Goal: Transaction & Acquisition: Purchase product/service

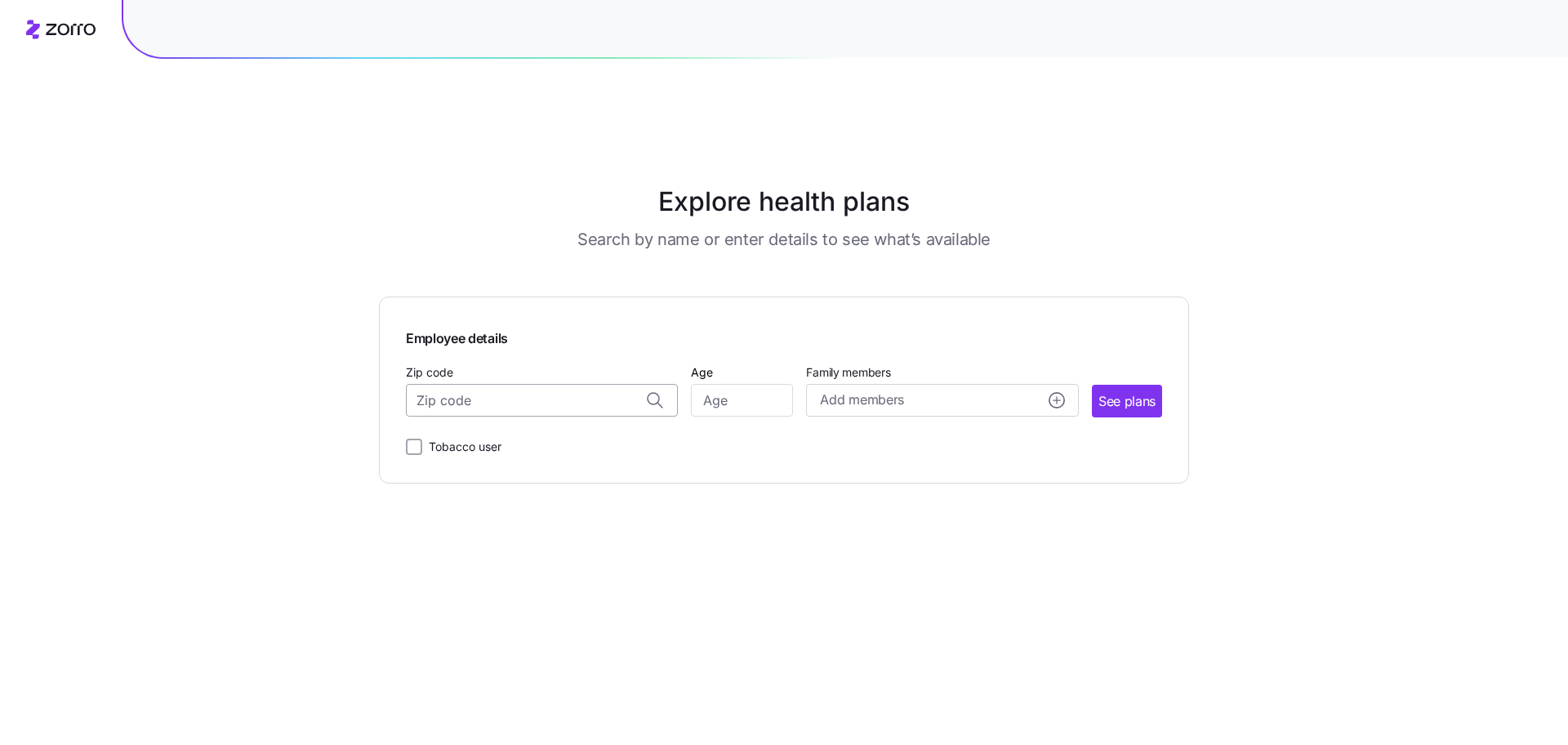
click at [551, 384] on input "Zip code" at bounding box center [542, 400] width 272 height 33
click at [548, 384] on input "Zip code" at bounding box center [542, 400] width 272 height 33
paste input "01001"
click at [502, 434] on span "01001, [GEOGRAPHIC_DATA], [GEOGRAPHIC_DATA]" at bounding box center [539, 444] width 228 height 20
type input "01001, [GEOGRAPHIC_DATA], [GEOGRAPHIC_DATA]"
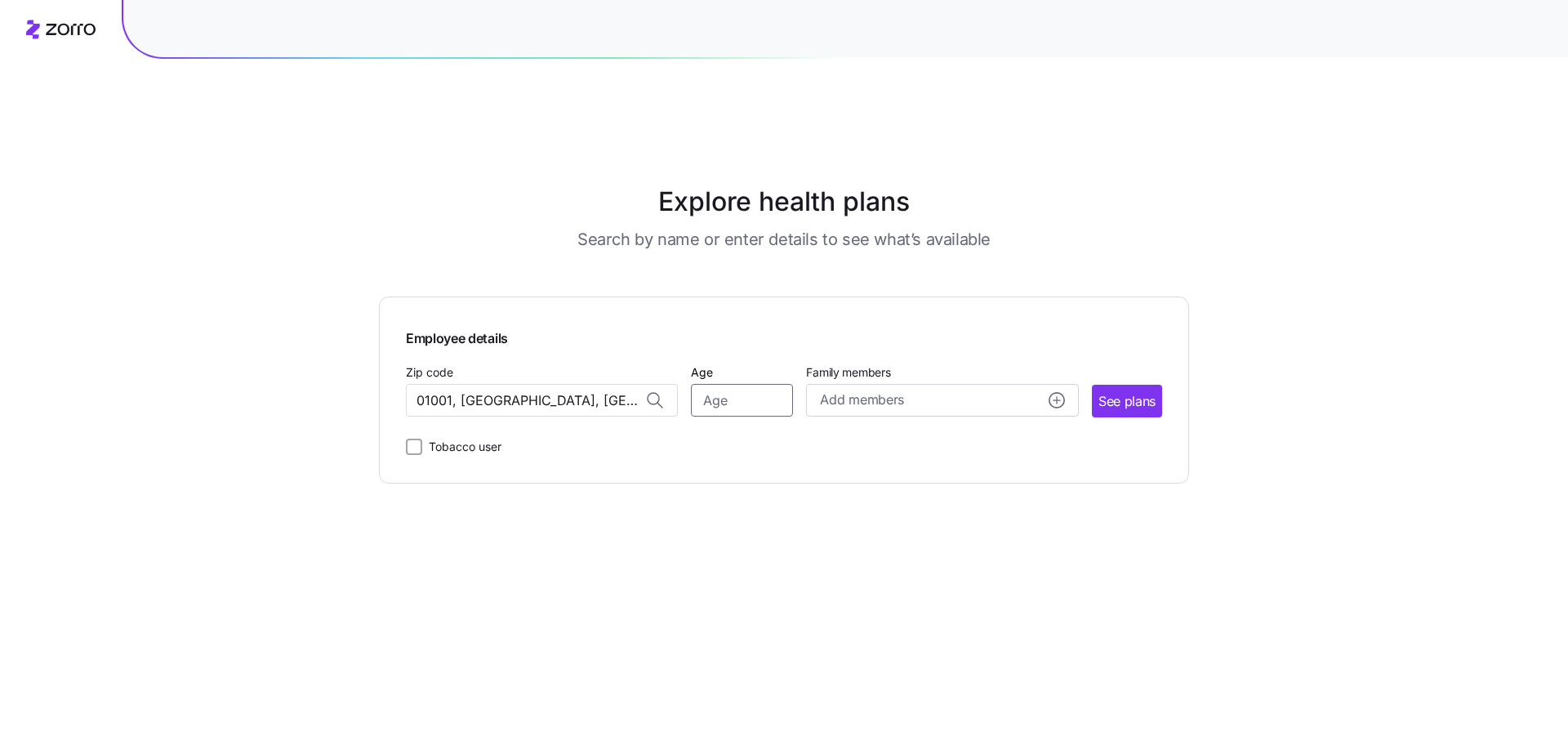
click at [734, 384] on input "Age" at bounding box center [742, 400] width 102 height 33
type input "25"
click at [1112, 391] on span "See plans" at bounding box center [1127, 401] width 57 height 20
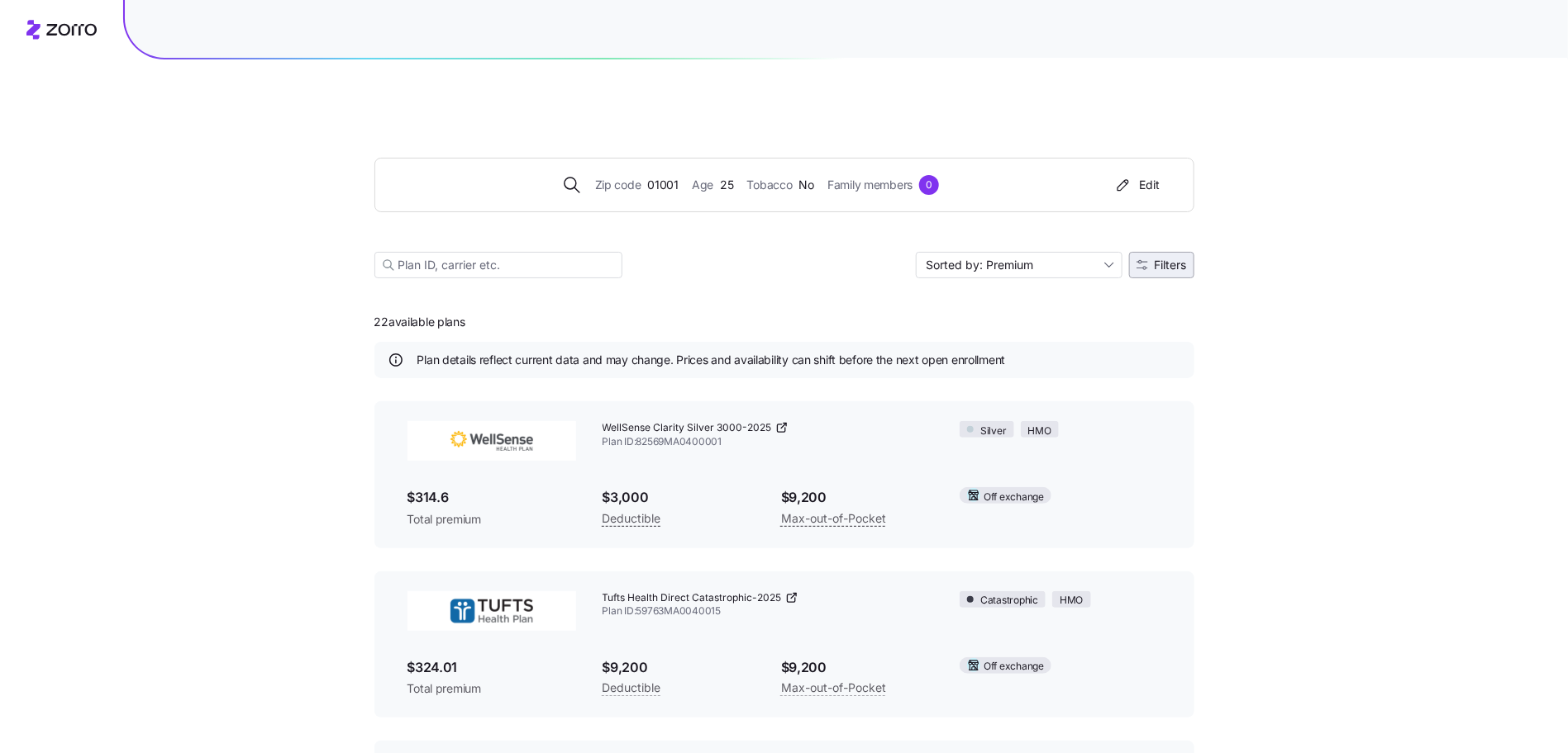
click at [1187, 252] on button "Filters" at bounding box center [1161, 265] width 65 height 26
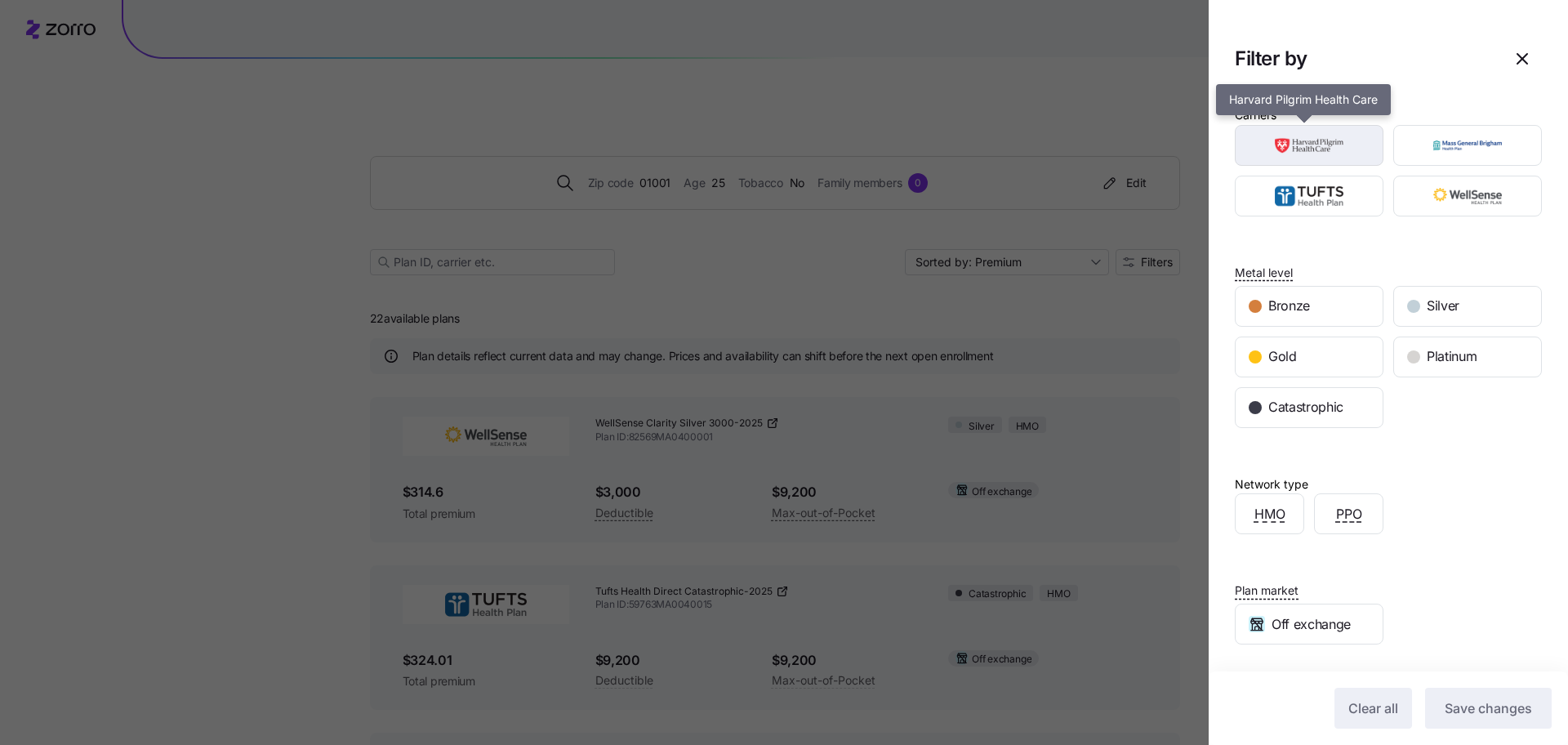
click at [1302, 164] on div "button" at bounding box center [1309, 145] width 147 height 39
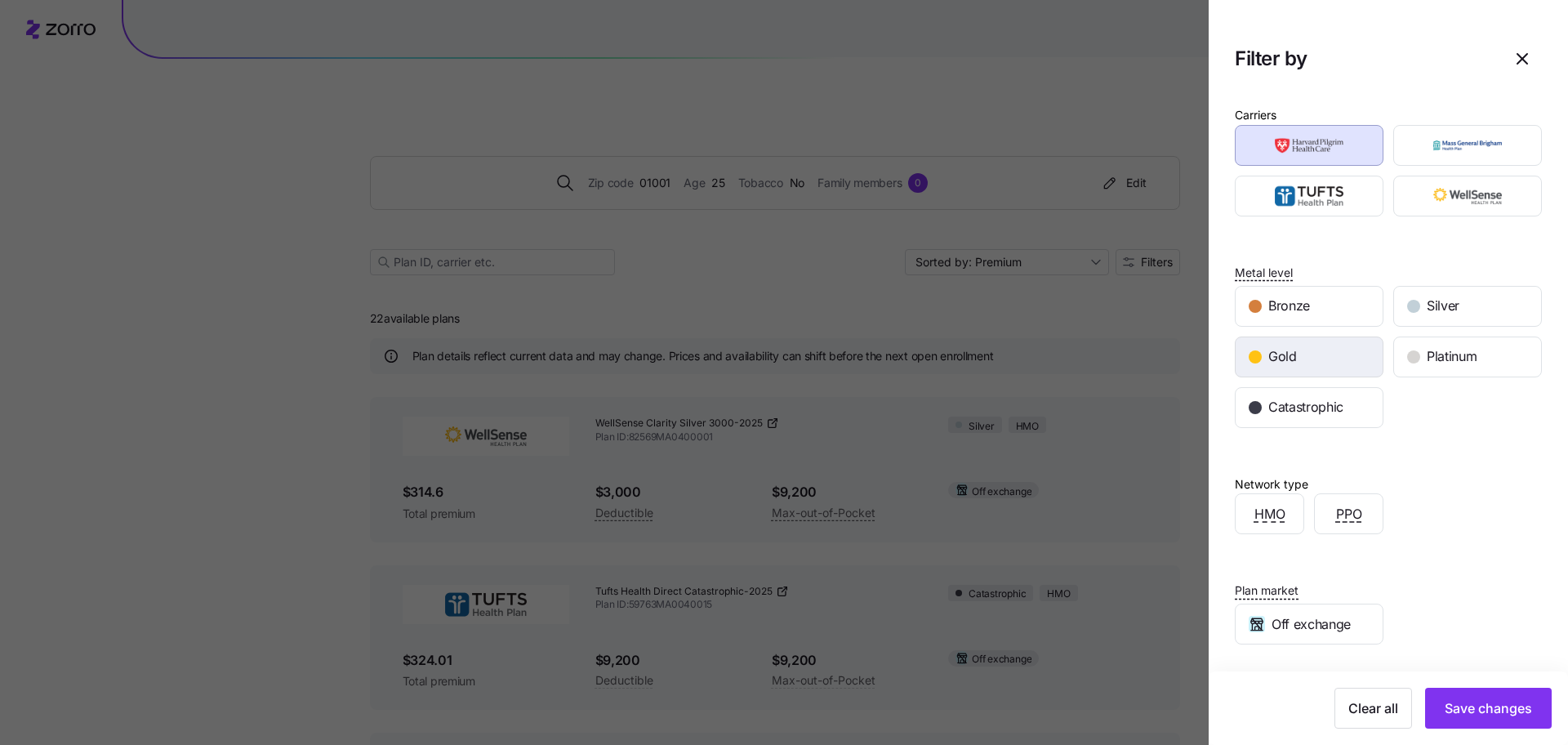
click at [1327, 351] on div "Gold" at bounding box center [1309, 357] width 147 height 39
click at [1466, 716] on span "Save changes" at bounding box center [1488, 708] width 87 height 19
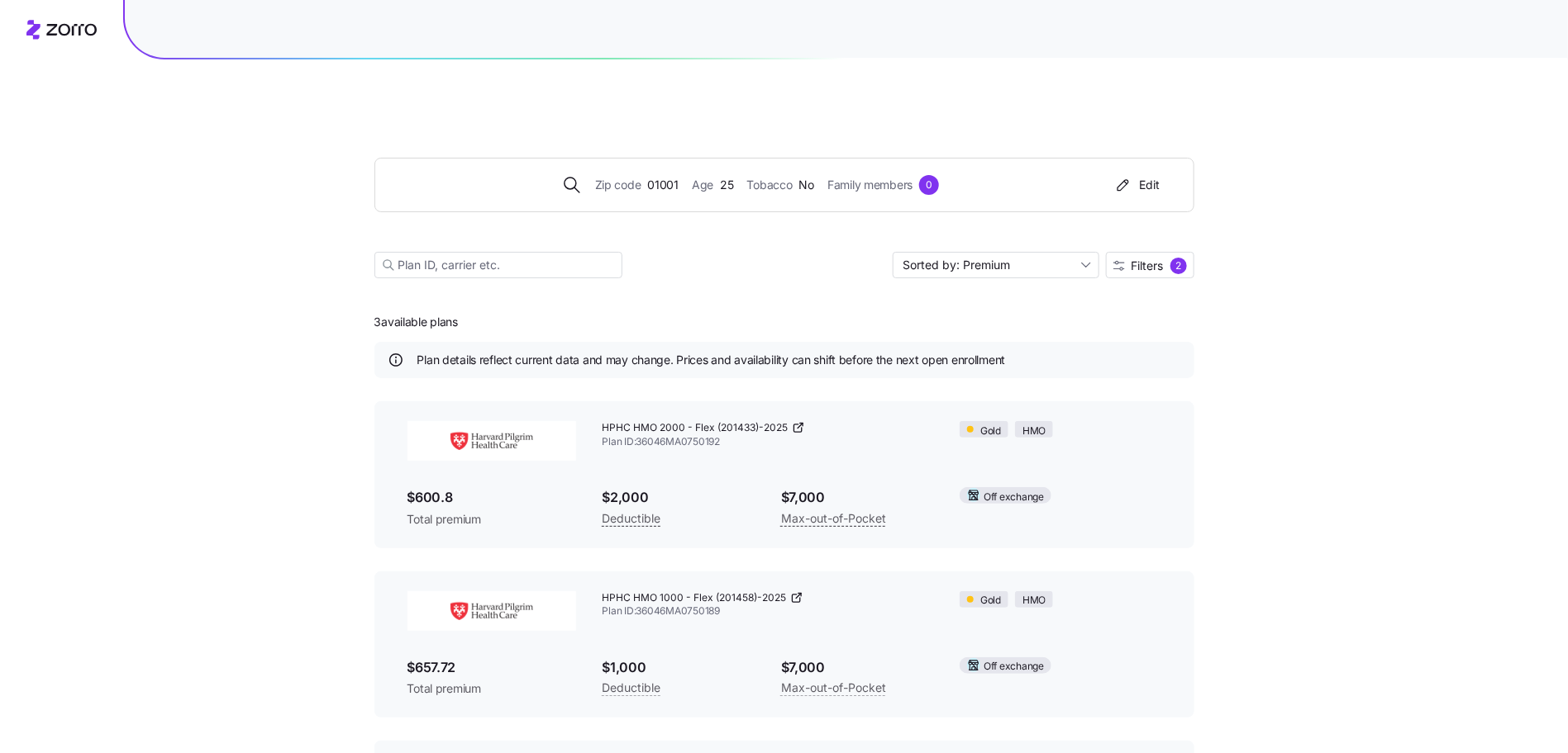
click at [798, 421] on icon at bounding box center [798, 428] width 14 height 14
click at [742, 171] on div "Zip code 01001 Age 25 Tobacco No Family members 0 Edit" at bounding box center [781, 184] width 772 height 26
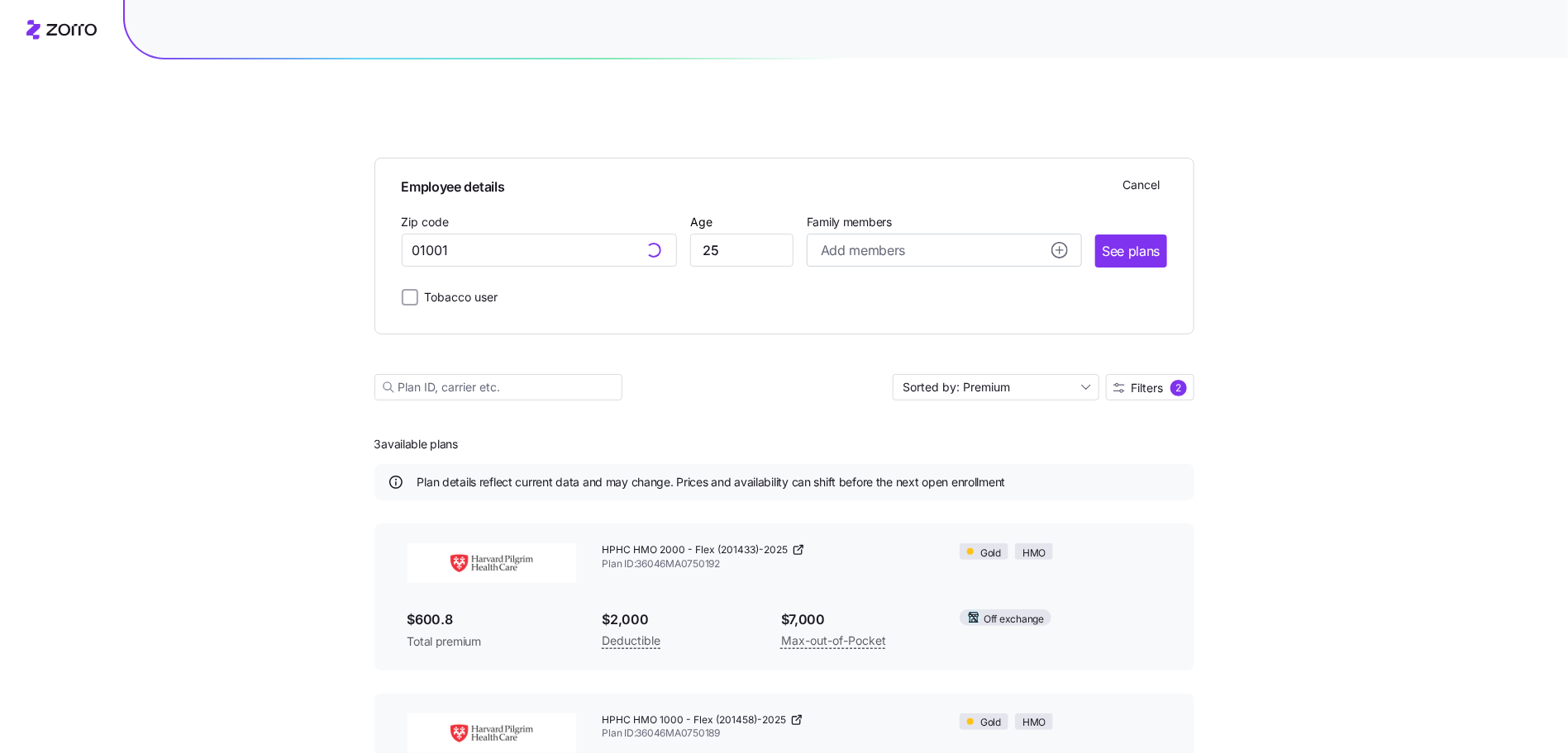
type input "01001, [GEOGRAPHIC_DATA], [GEOGRAPHIC_DATA]"
click at [718, 233] on input "25" at bounding box center [742, 250] width 104 height 33
type input "53"
click at [1159, 241] on span "See plans" at bounding box center [1131, 251] width 58 height 20
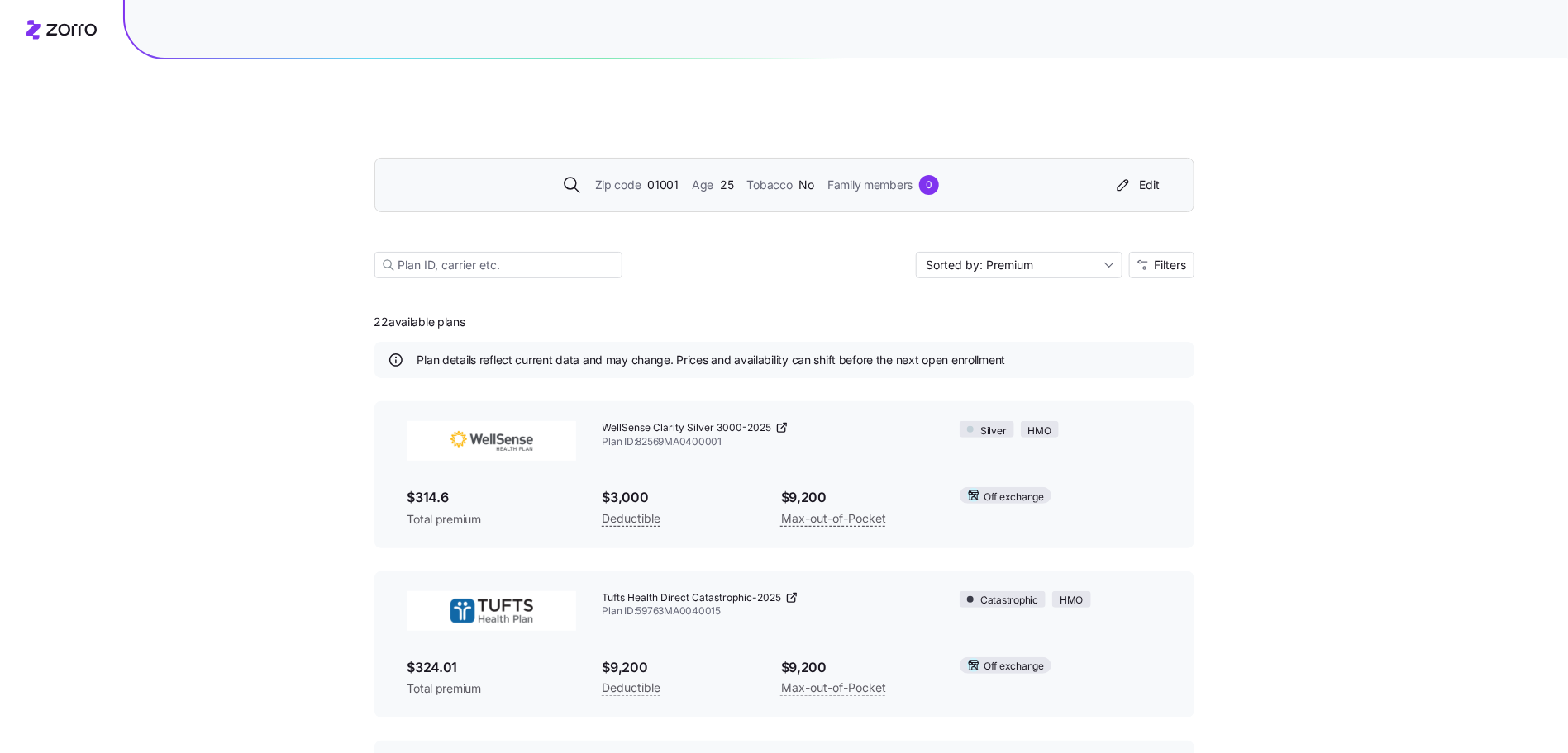
click at [668, 176] on span "01001" at bounding box center [663, 184] width 31 height 18
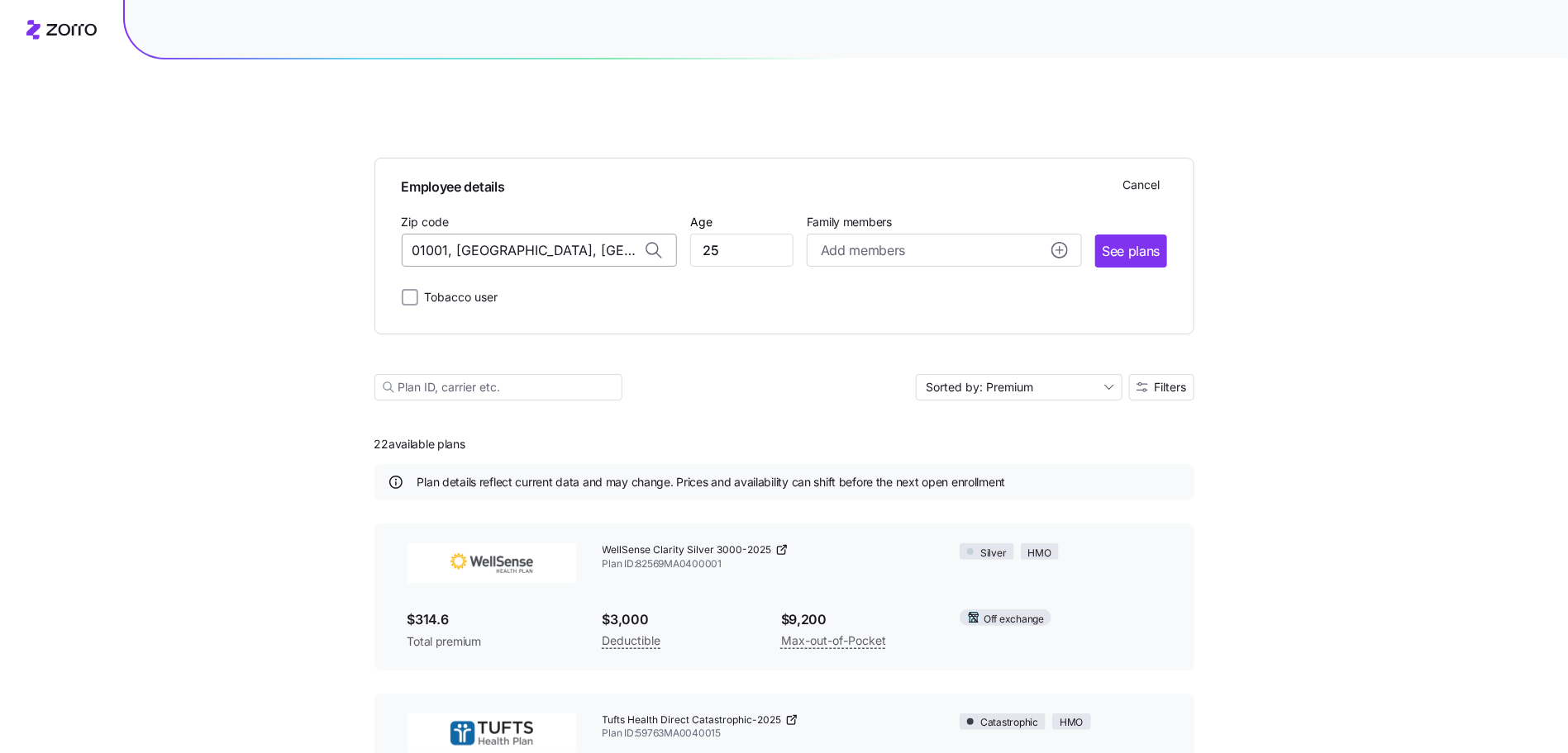
click at [556, 233] on input "01001, [GEOGRAPHIC_DATA], [GEOGRAPHIC_DATA]" at bounding box center [539, 250] width 275 height 33
paste input "4101"
click at [528, 284] on span "04101, [GEOGRAPHIC_DATA], [GEOGRAPHIC_DATA]" at bounding box center [535, 295] width 231 height 20
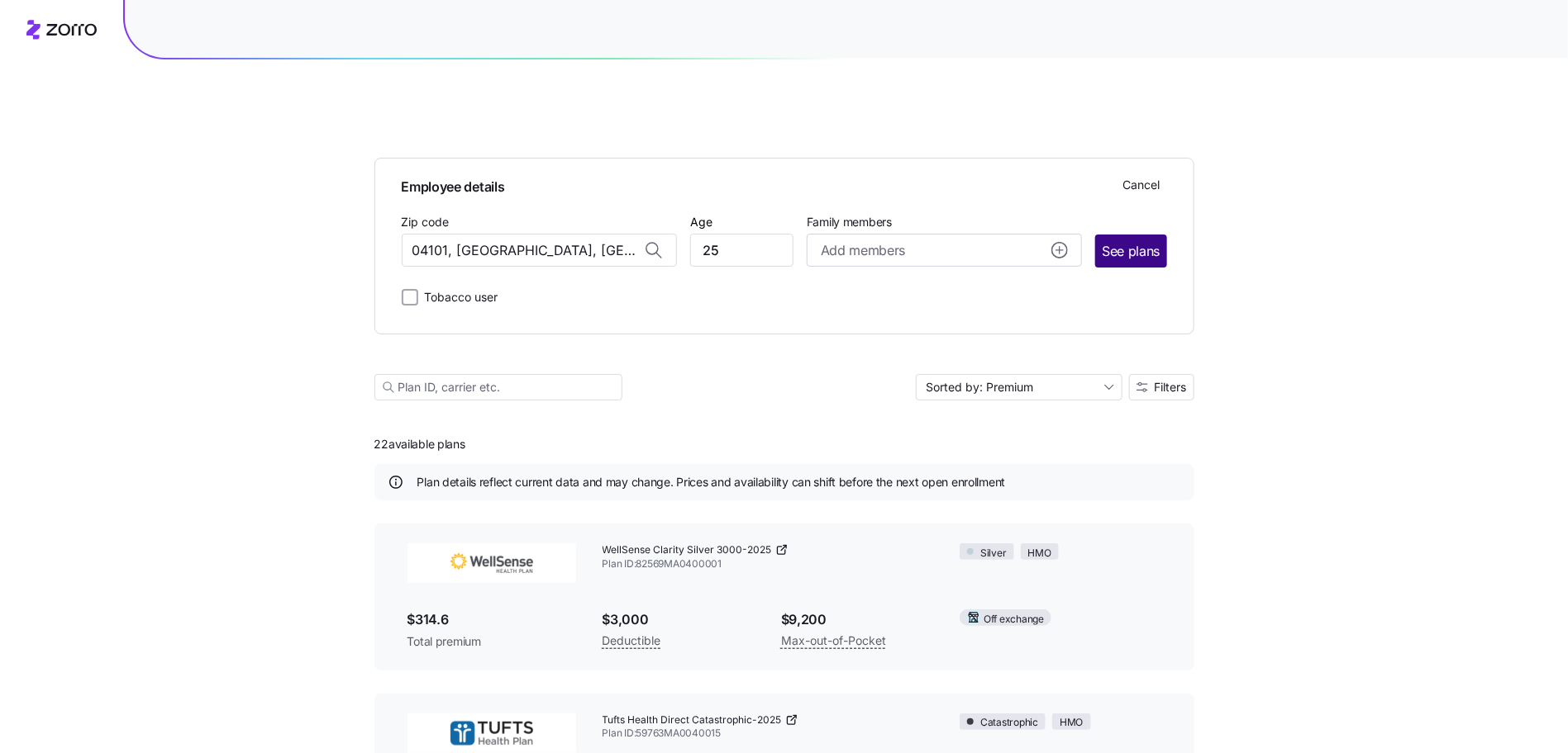
type input "04101, [GEOGRAPHIC_DATA], [GEOGRAPHIC_DATA]"
click at [1108, 241] on span "See plans" at bounding box center [1131, 251] width 58 height 20
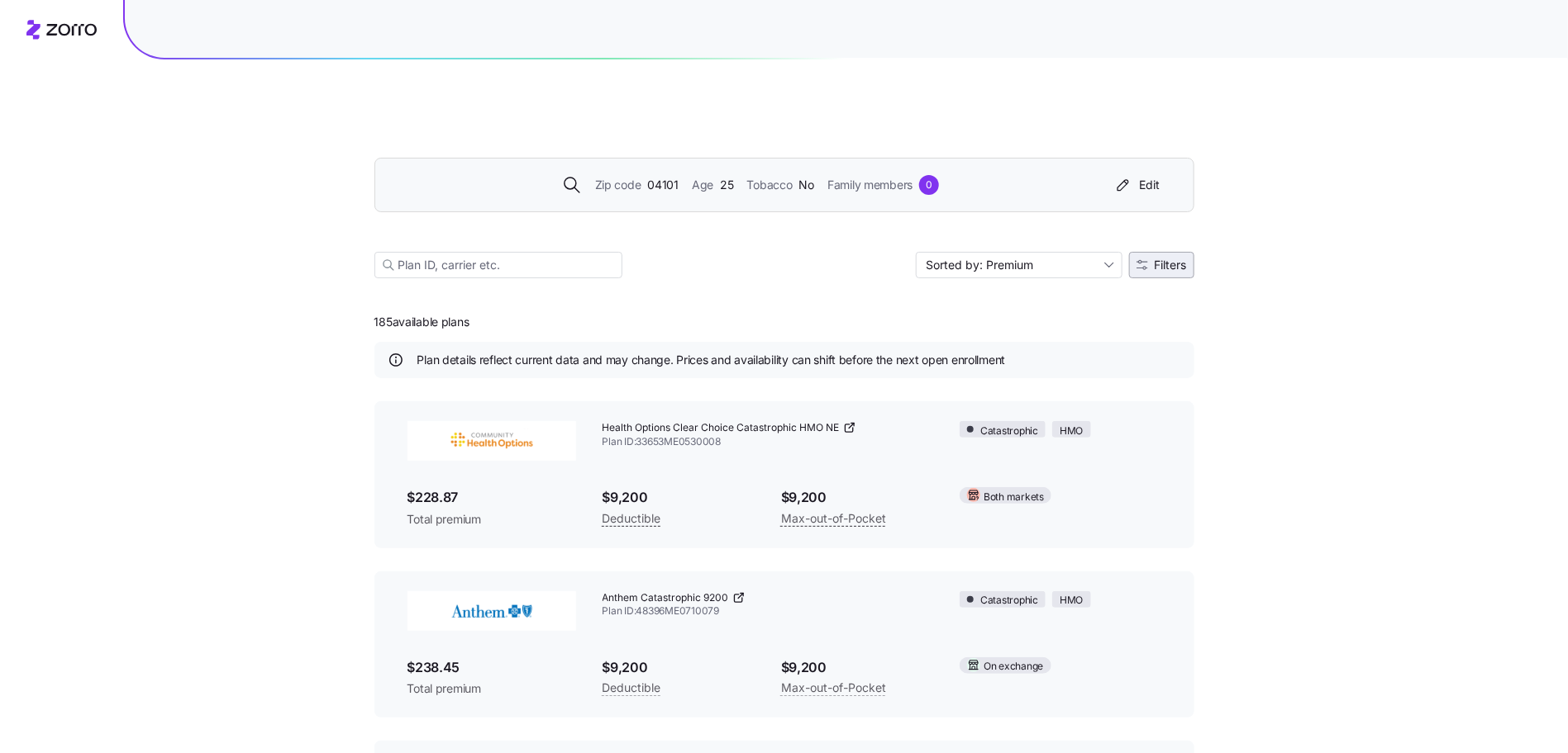
click at [1176, 252] on button "Filters" at bounding box center [1161, 265] width 65 height 26
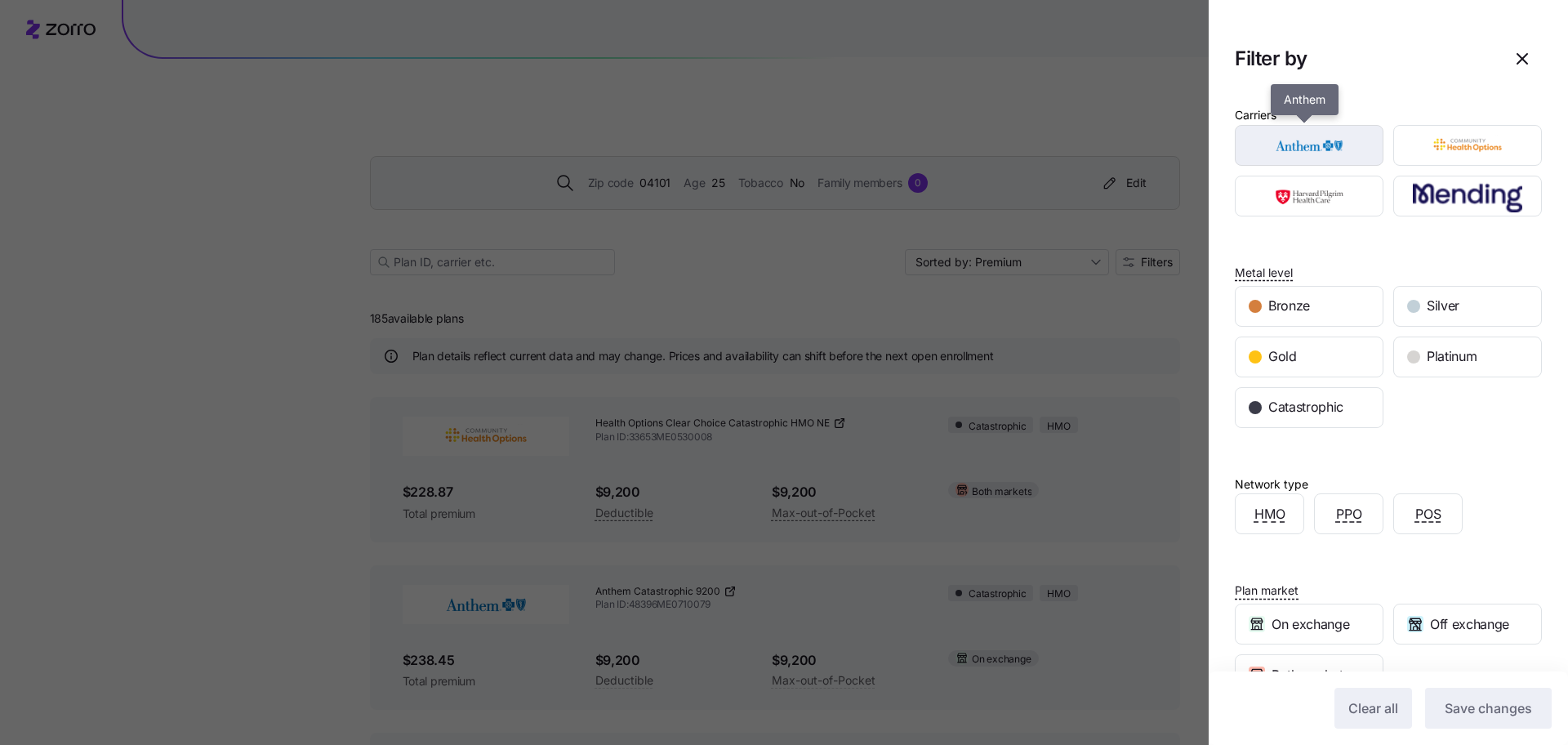
click at [1313, 148] on img "button" at bounding box center [1309, 145] width 120 height 33
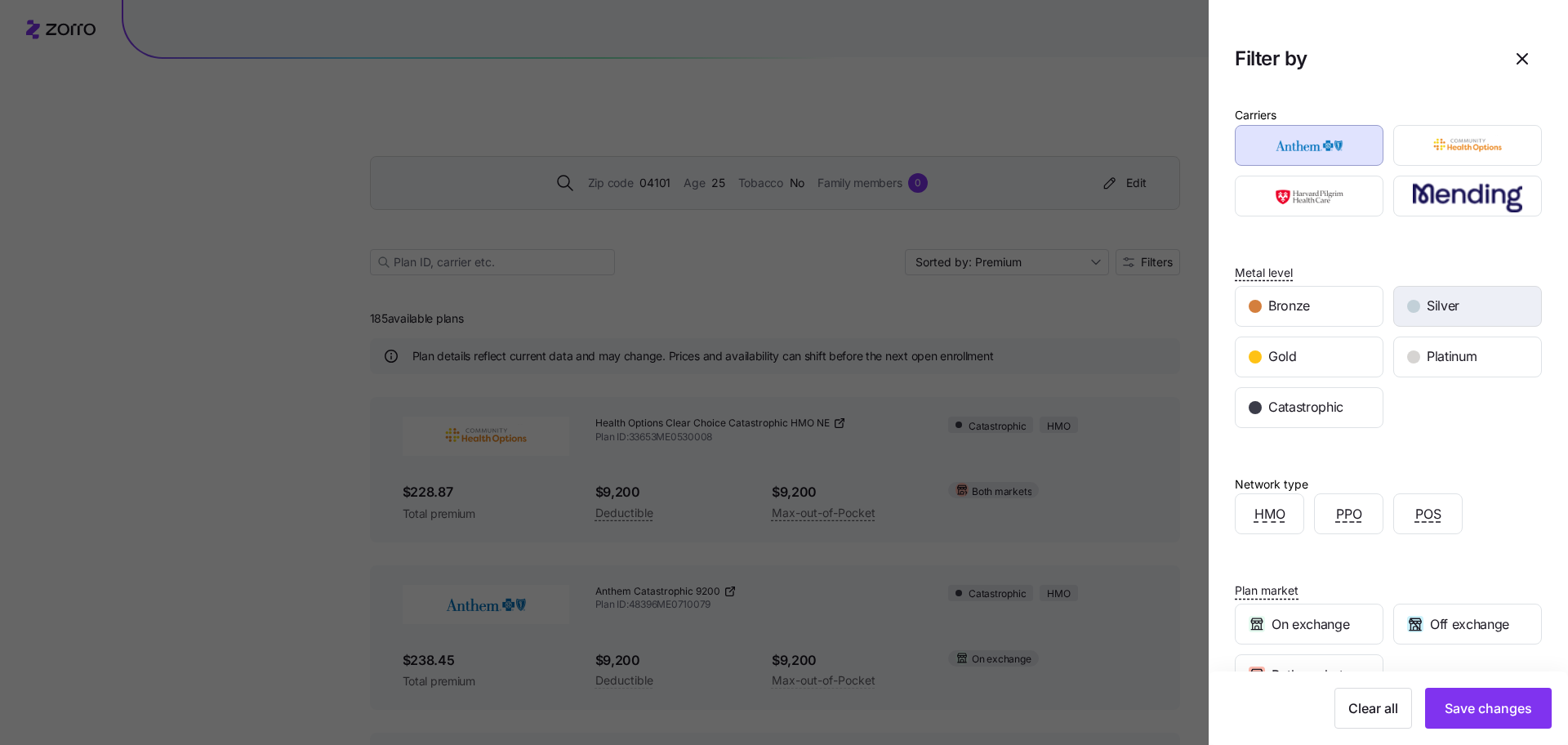
click at [1398, 302] on div "Silver" at bounding box center [1467, 306] width 147 height 39
click at [1487, 715] on span "Save changes" at bounding box center [1488, 708] width 87 height 19
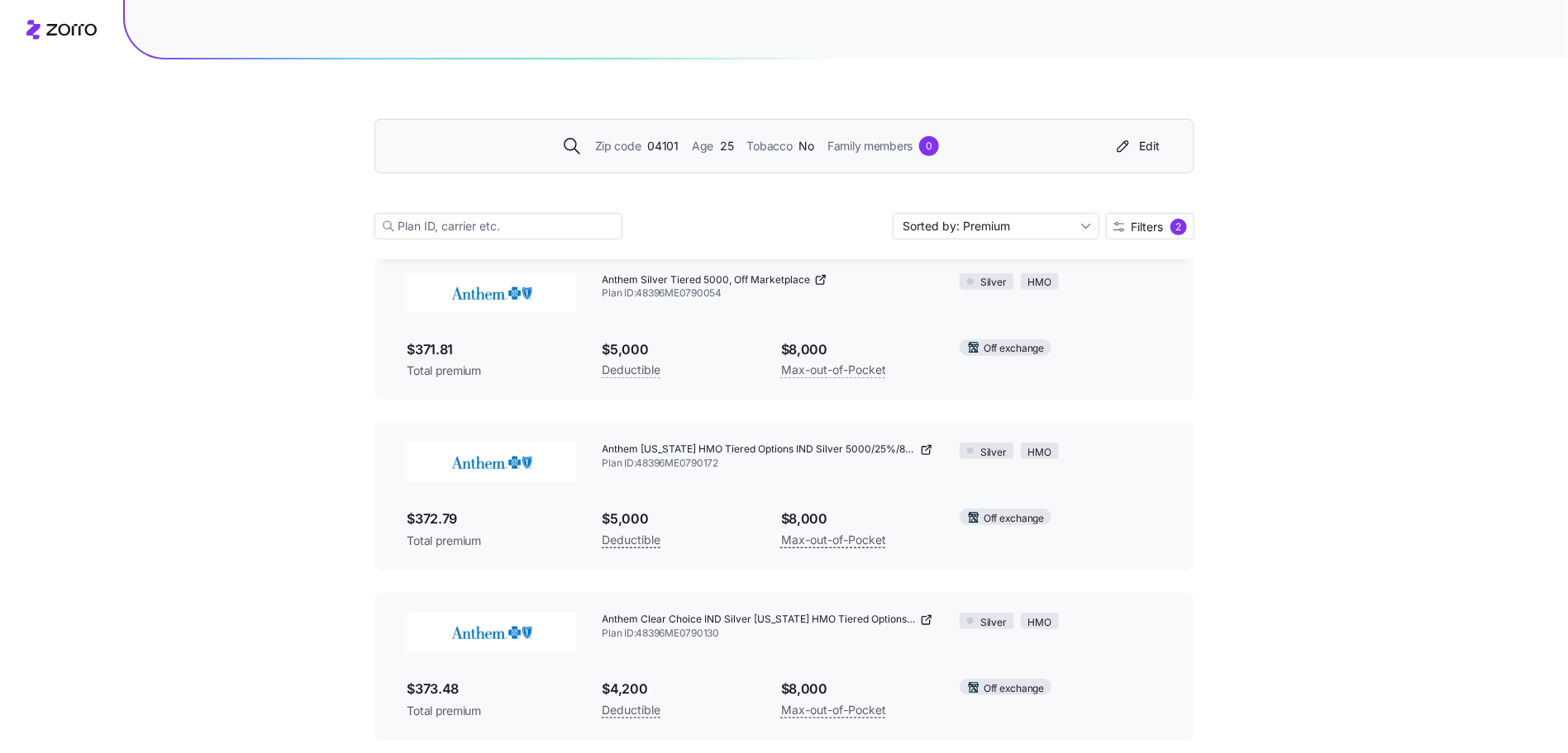
scroll to position [330, 0]
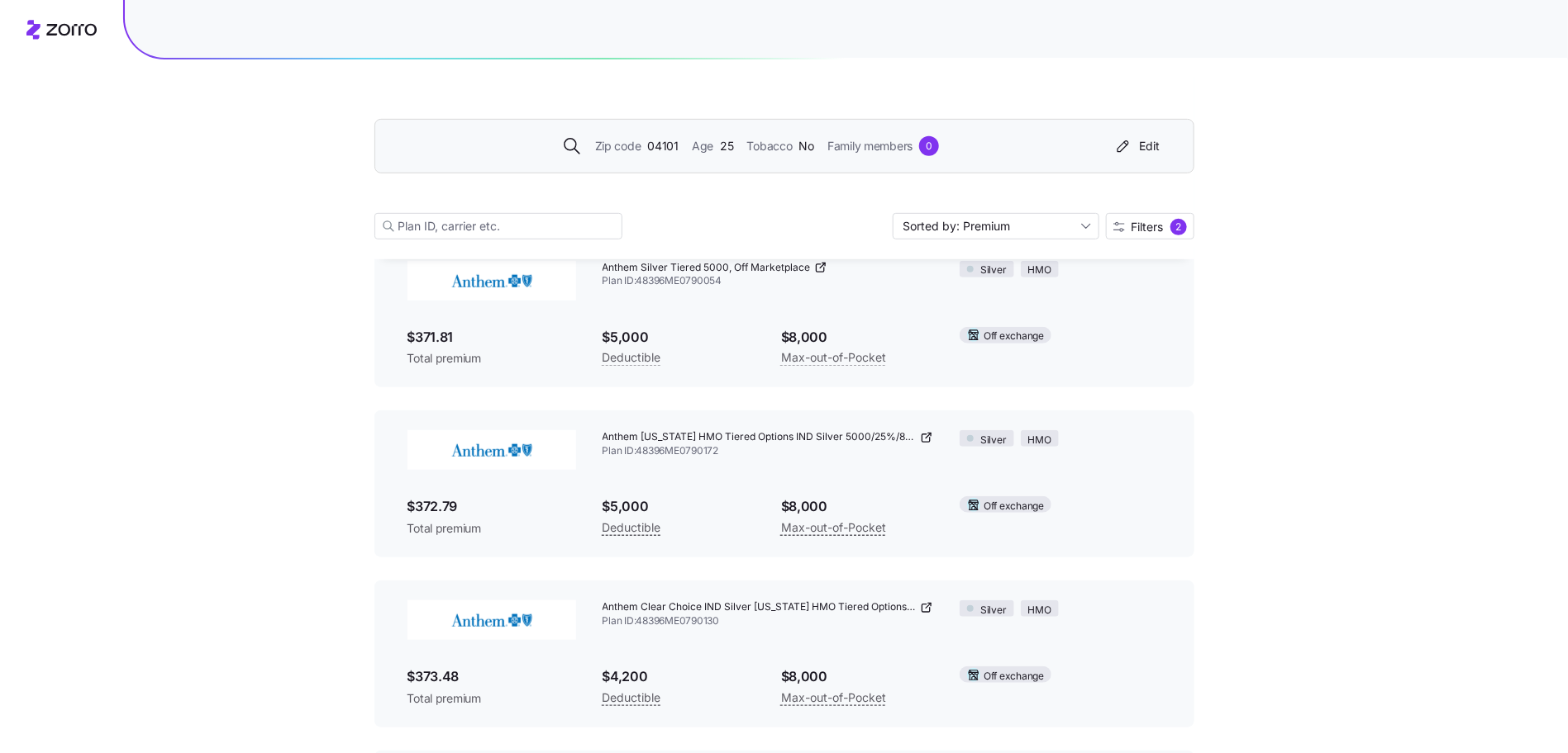
click at [648, 139] on span "04101" at bounding box center [663, 146] width 31 height 18
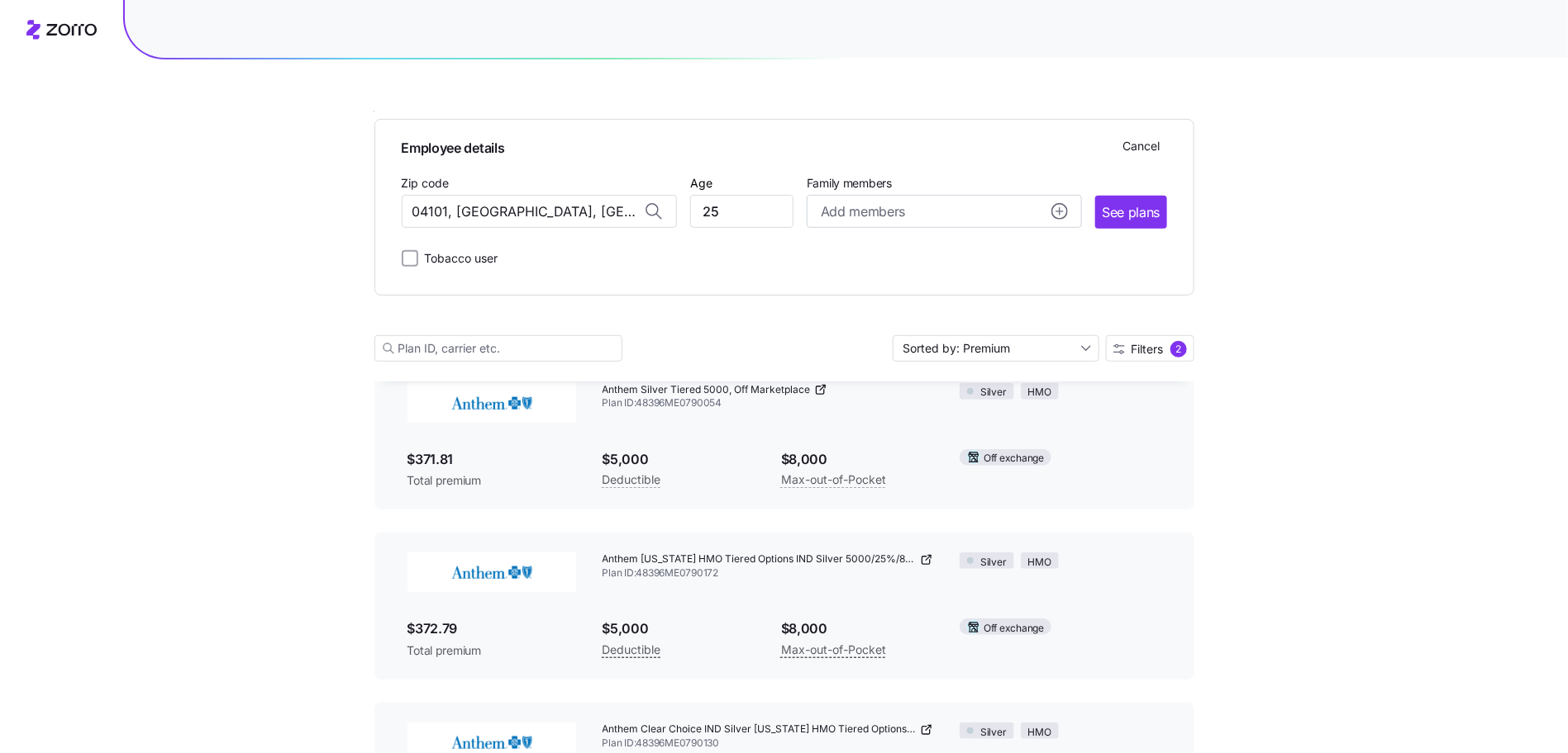
scroll to position [453, 0]
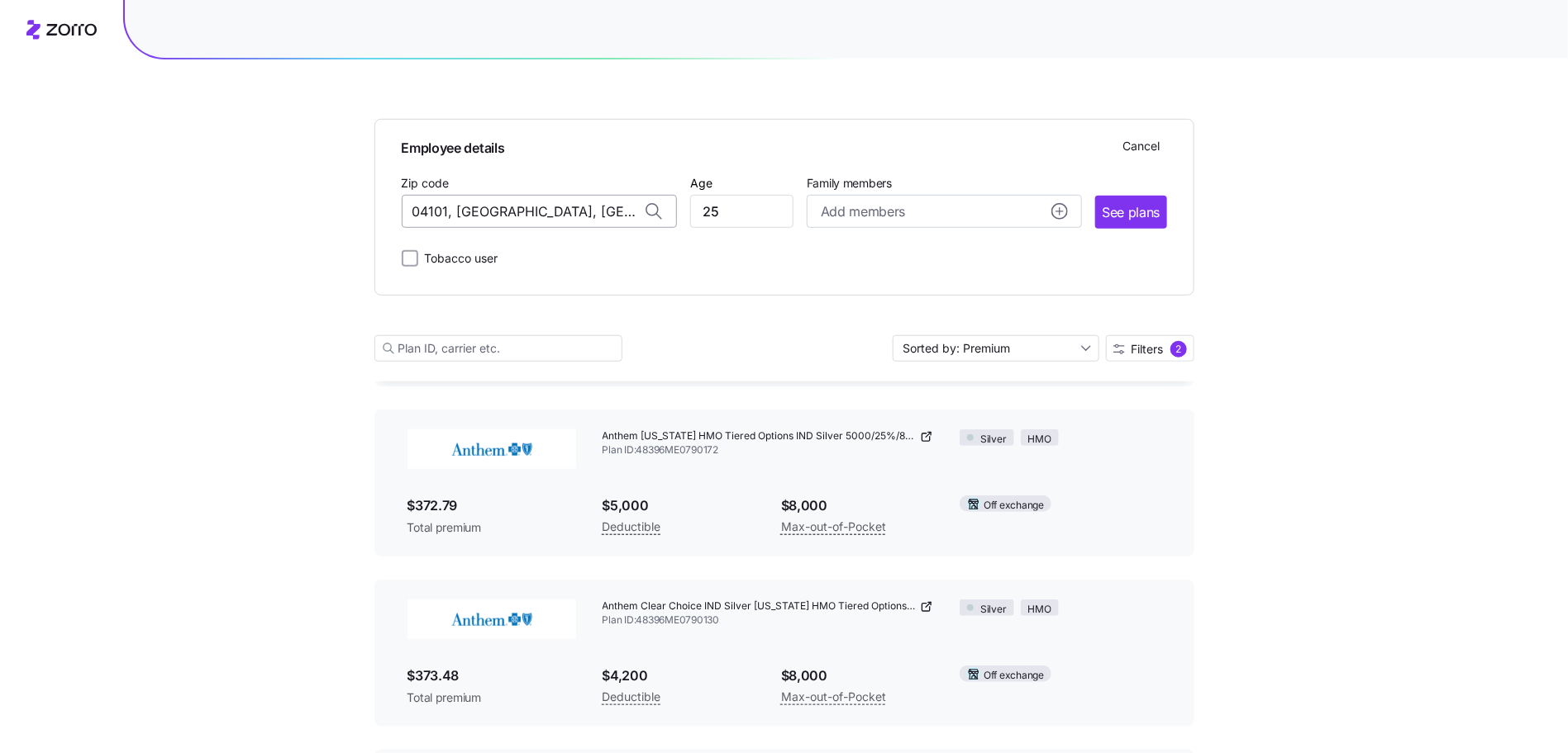
click at [446, 212] on input "04101, [GEOGRAPHIC_DATA], [GEOGRAPHIC_DATA]" at bounding box center [539, 212] width 275 height 33
drag, startPoint x: 432, startPoint y: 212, endPoint x: 789, endPoint y: 231, distance: 357.5
click at [789, 231] on div "Employee details Cancel Zip code 04101, [GEOGRAPHIC_DATA], [GEOGRAPHIC_DATA] Ag…" at bounding box center [784, 201] width 765 height 136
click at [574, 251] on span "04062, [GEOGRAPHIC_DATA], [GEOGRAPHIC_DATA]" at bounding box center [535, 256] width 231 height 20
type input "04062, [GEOGRAPHIC_DATA], [GEOGRAPHIC_DATA]"
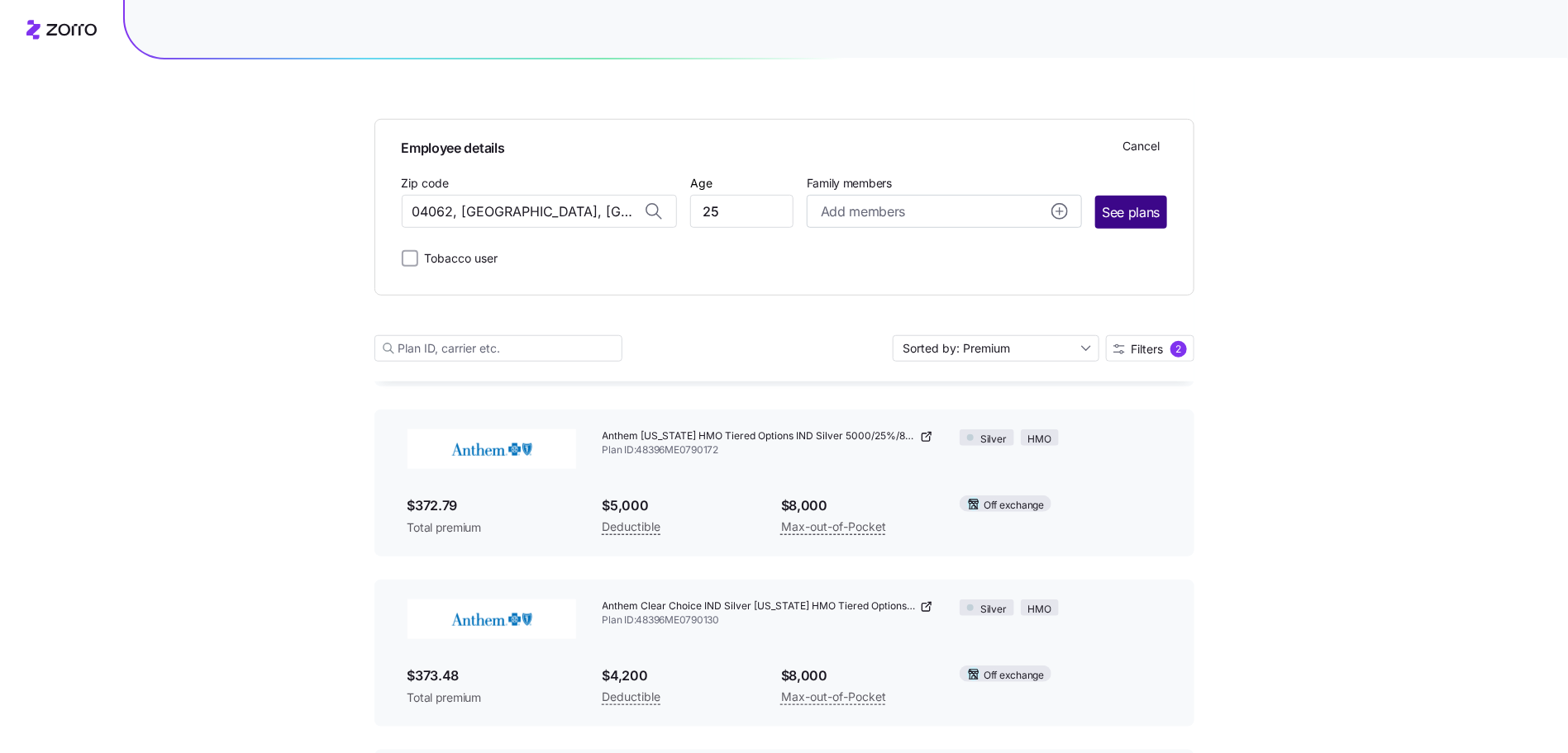
click at [1111, 209] on span "See plans" at bounding box center [1131, 212] width 58 height 20
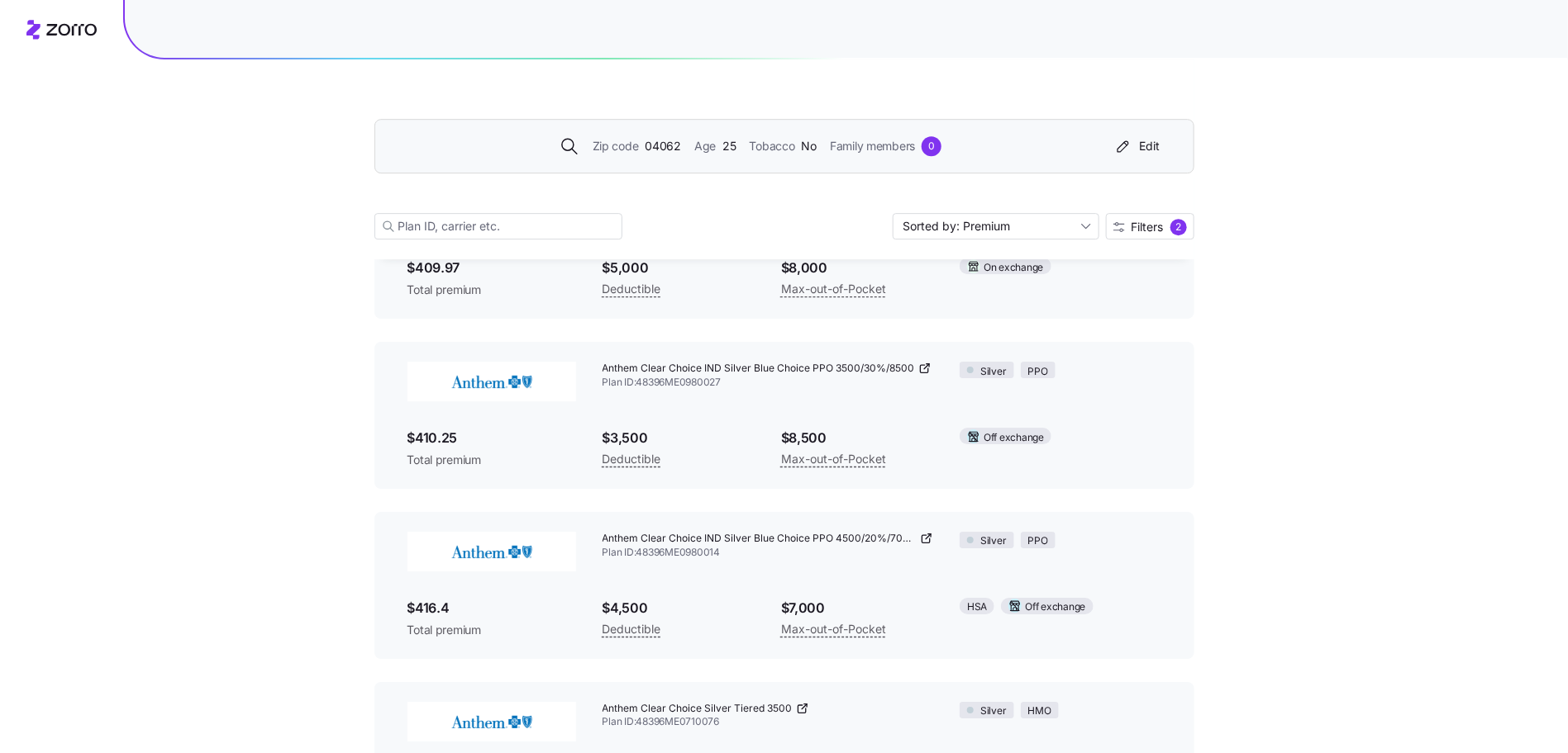
scroll to position [2566, 0]
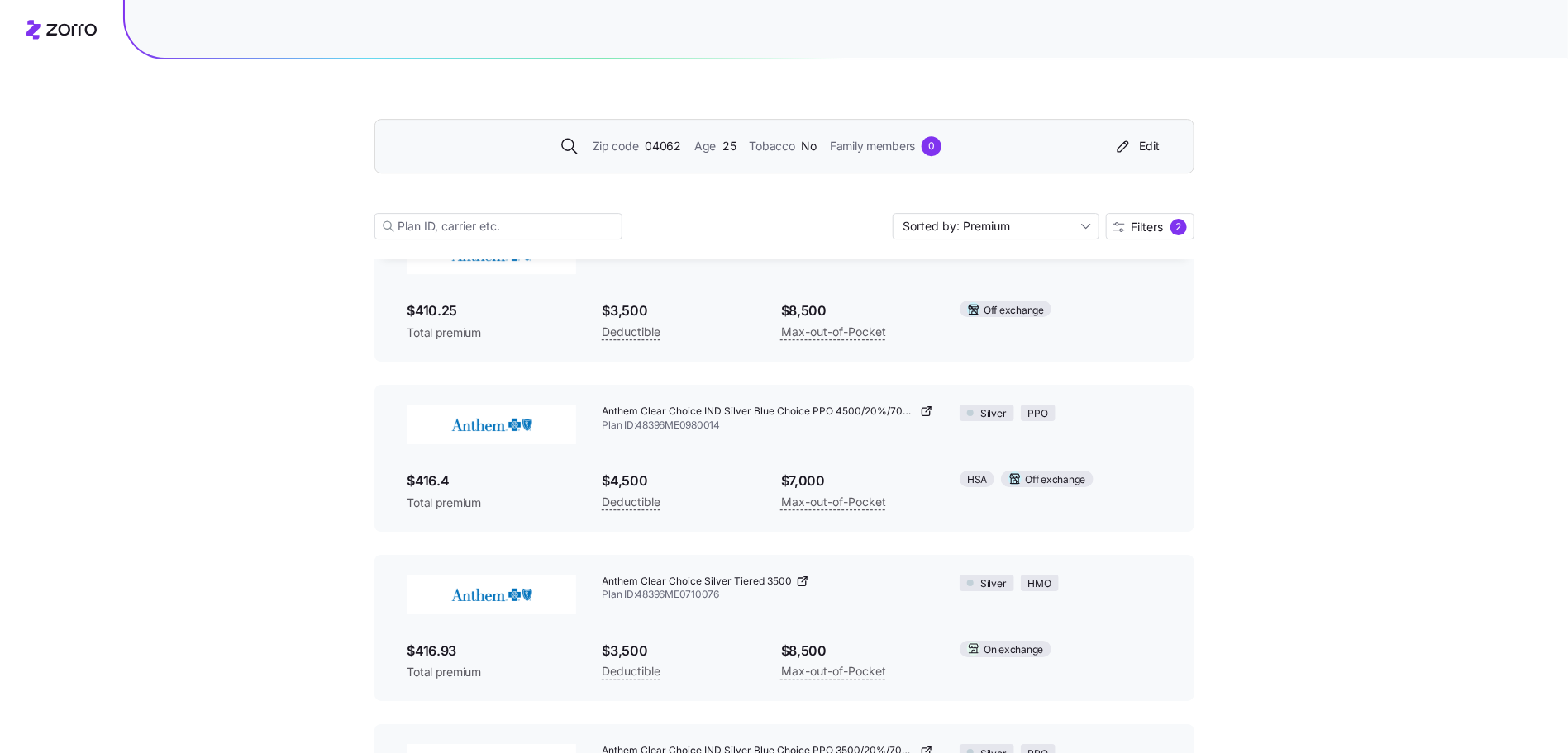
click at [928, 405] on icon at bounding box center [927, 412] width 14 height 14
click at [746, 141] on div "Zip code 04062 Age [DEMOGRAPHIC_DATA] Tobacco No Family members 0" at bounding box center [751, 146] width 712 height 20
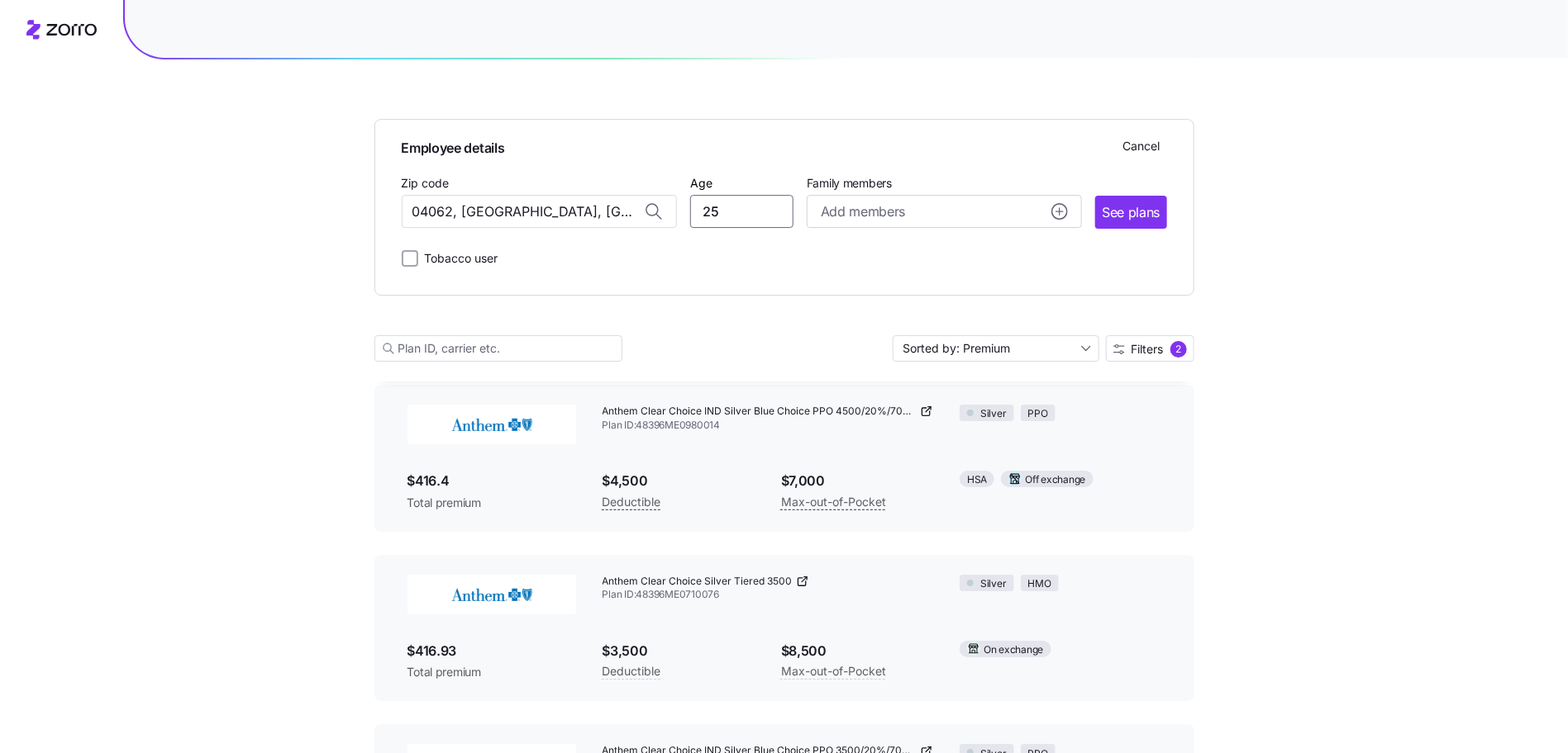
click at [708, 204] on input "25" at bounding box center [742, 212] width 104 height 33
type input "59"
click at [1143, 222] on span "See plans" at bounding box center [1131, 212] width 58 height 20
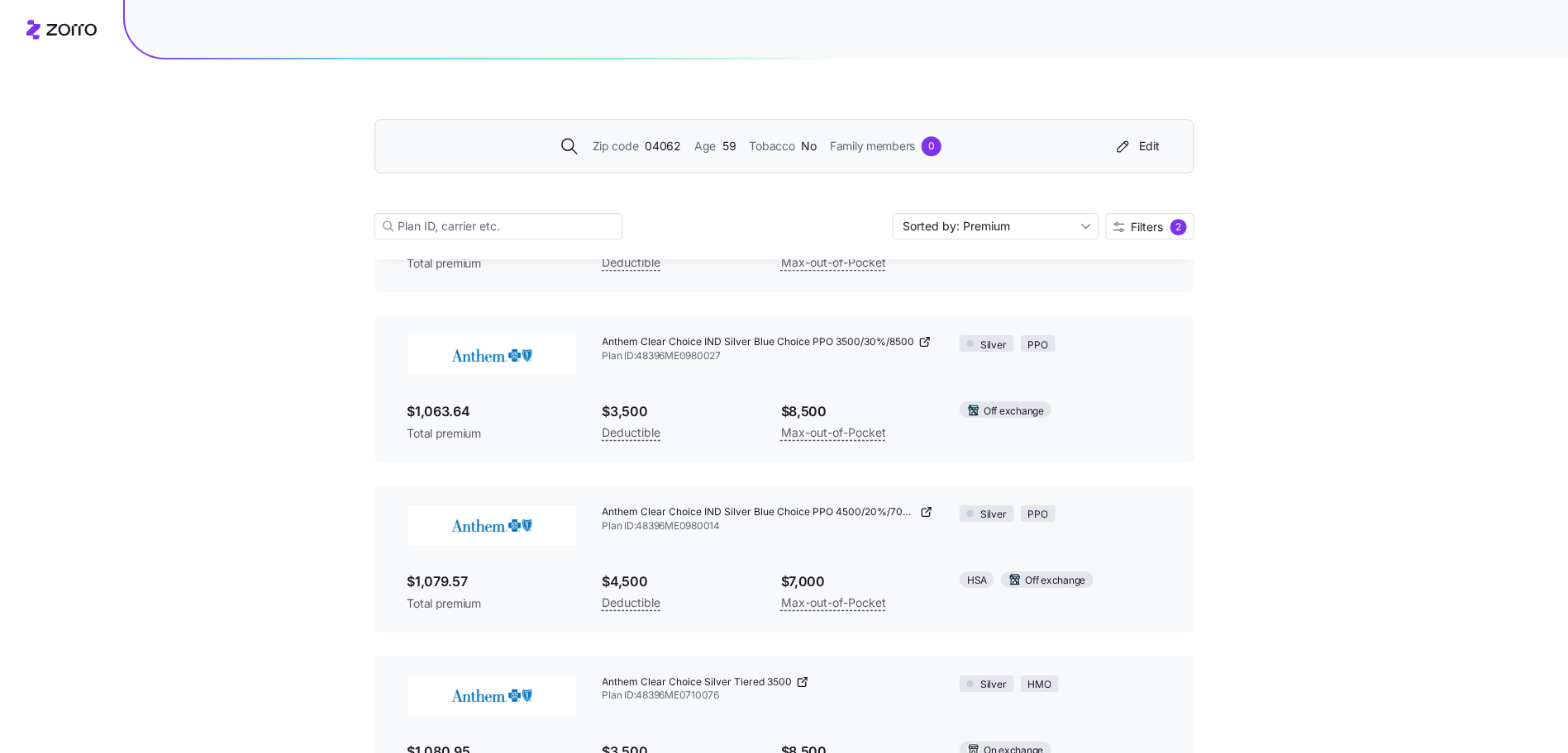
scroll to position [2541, 0]
